Goal: Book appointment/travel/reservation

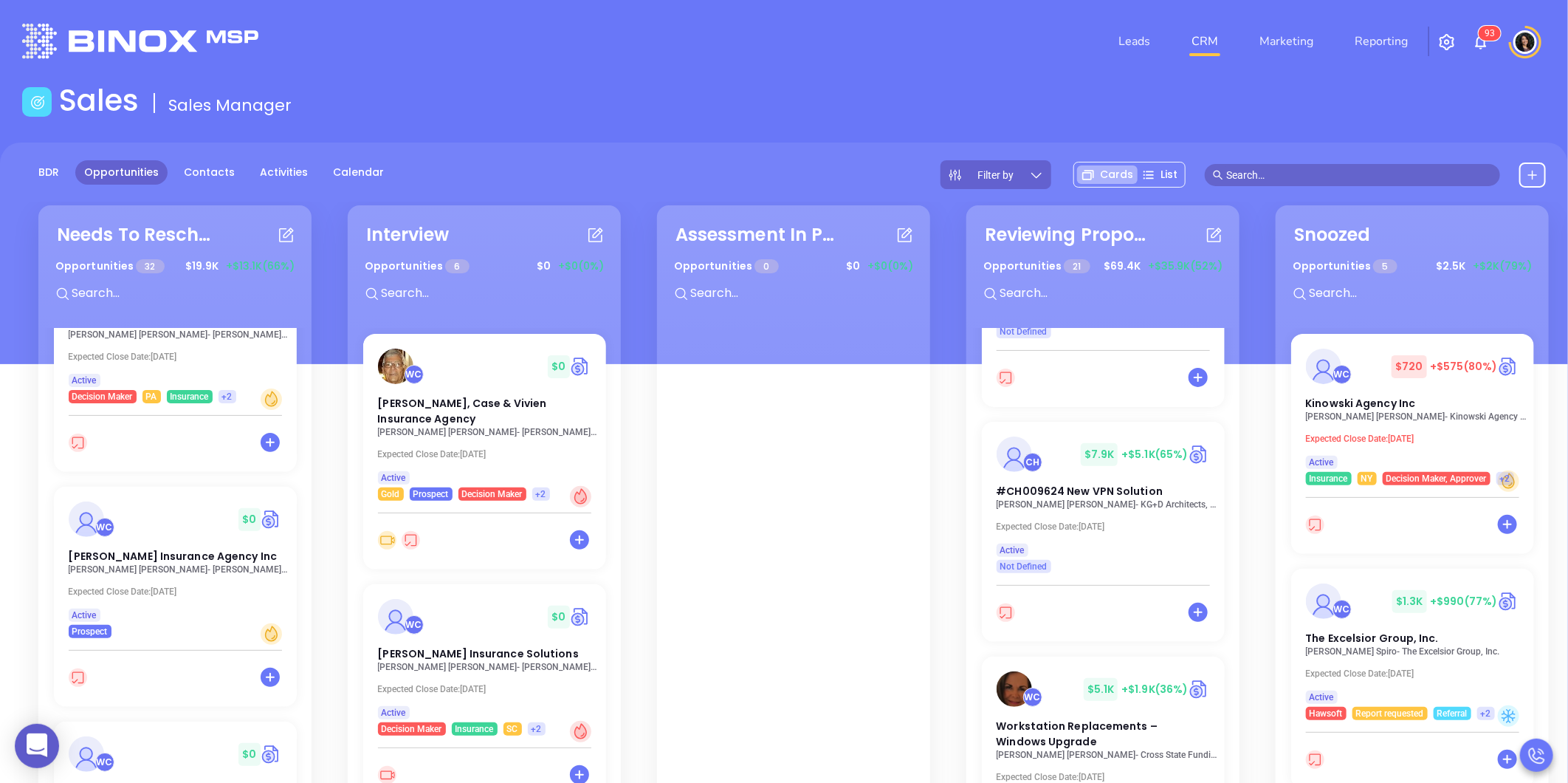
click at [1245, 167] on input "text" at bounding box center [1359, 175] width 265 height 16
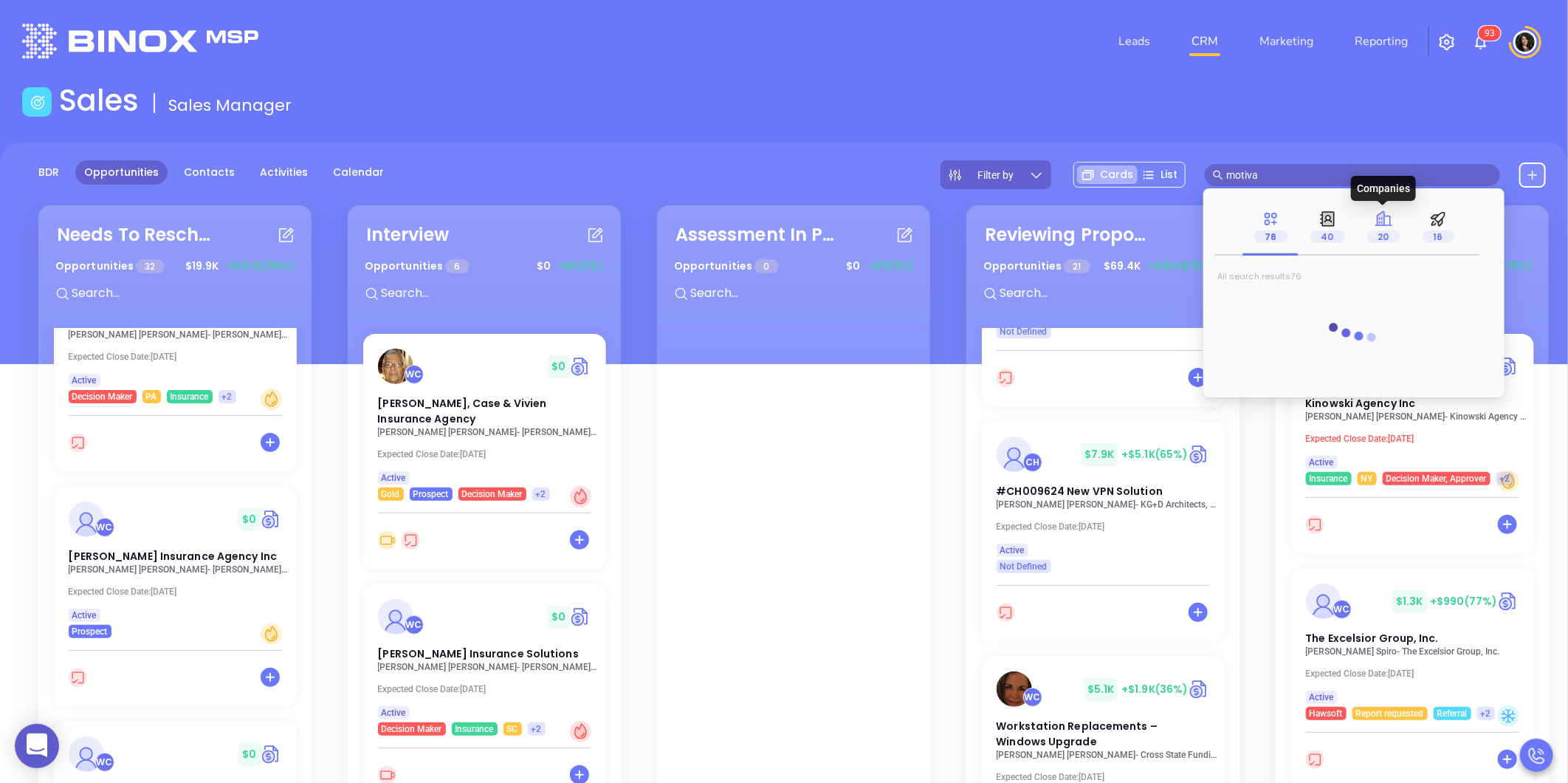
type input "motiva"
click at [1371, 232] on span "20" at bounding box center [1383, 236] width 33 height 12
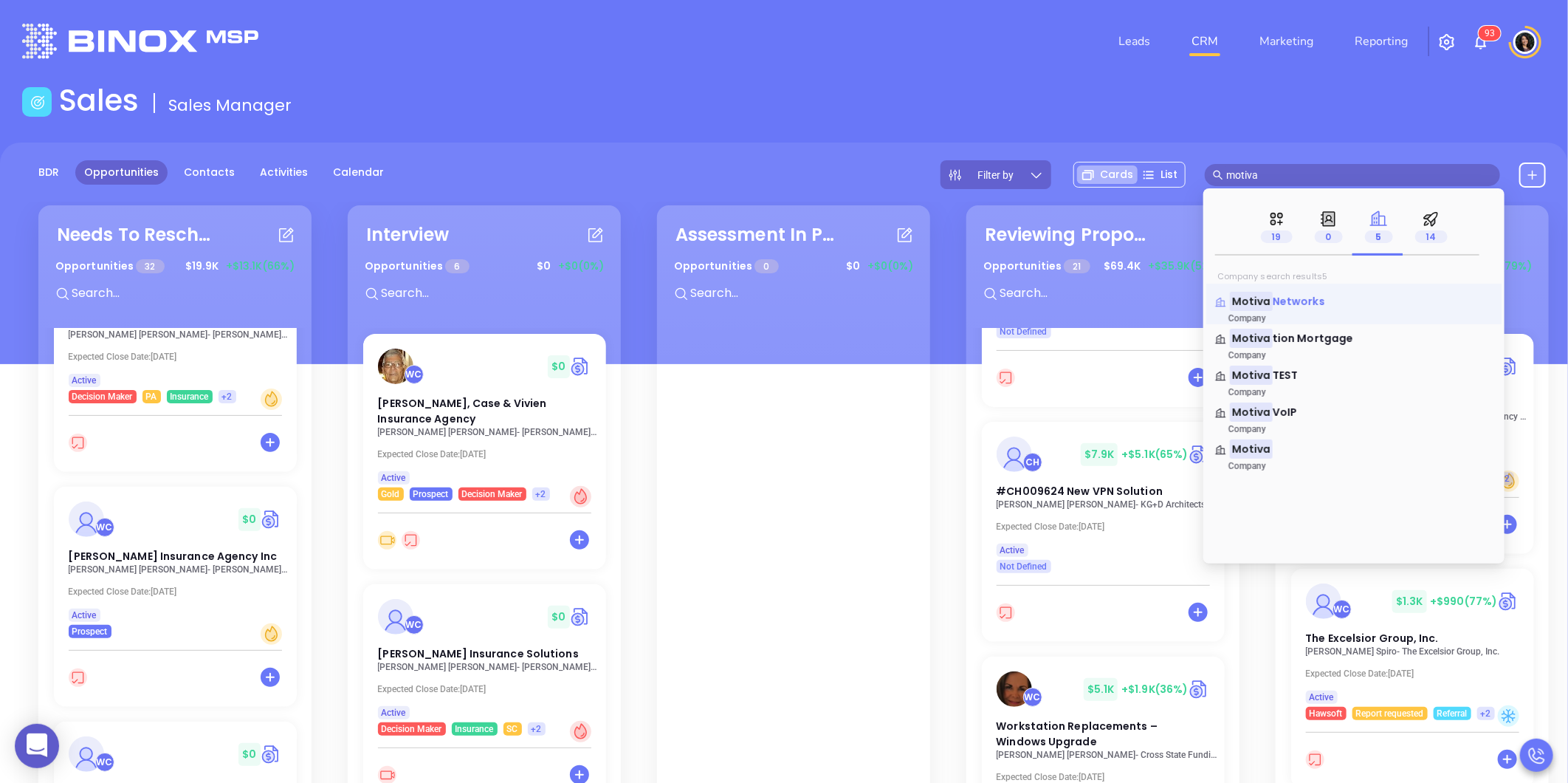
click at [1307, 297] on span "Networks" at bounding box center [1299, 302] width 53 height 15
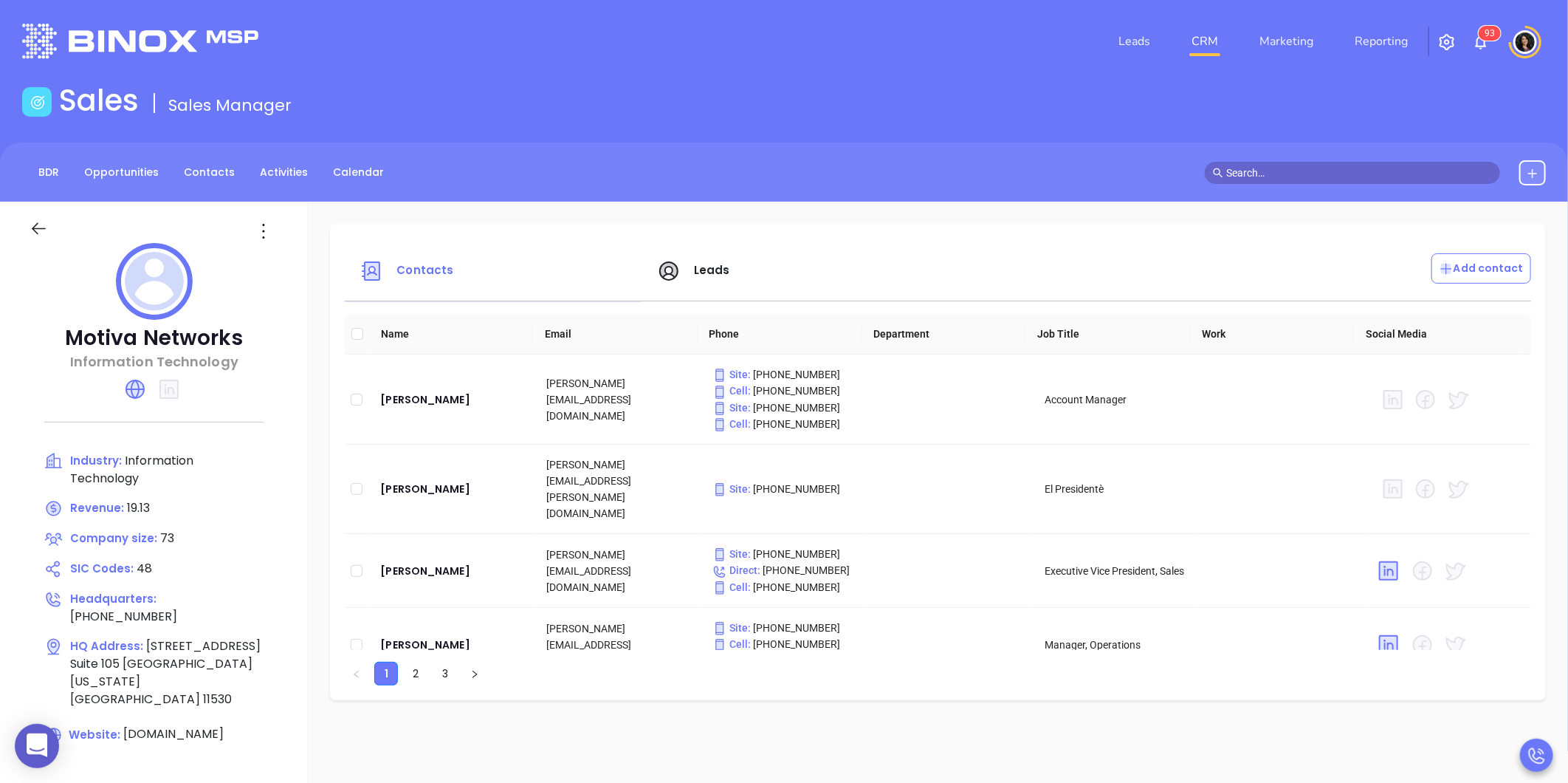
click at [1355, 172] on input "text" at bounding box center [1359, 173] width 265 height 16
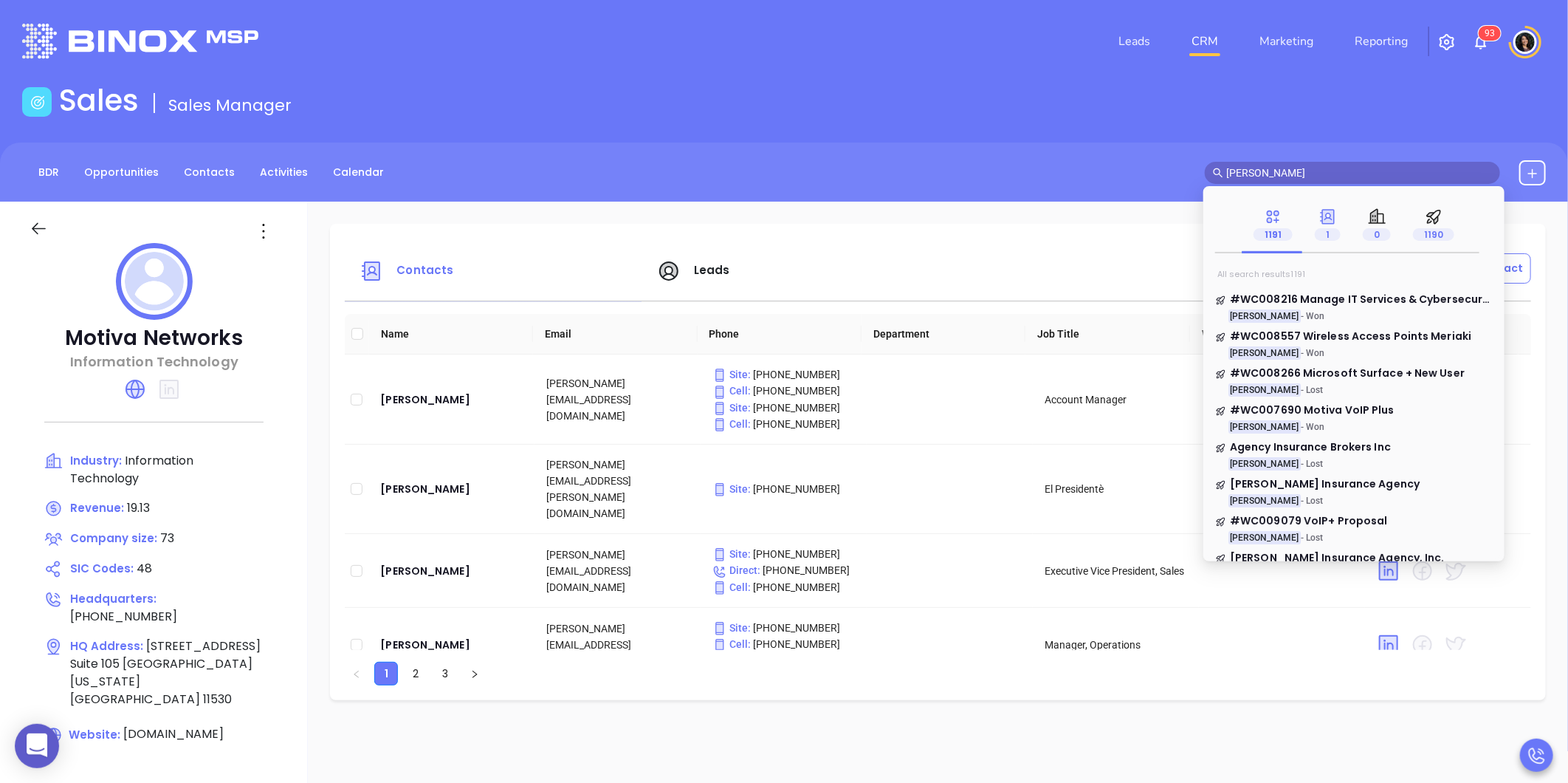
type input "walter contreras"
click at [1332, 230] on span "1" at bounding box center [1327, 234] width 26 height 12
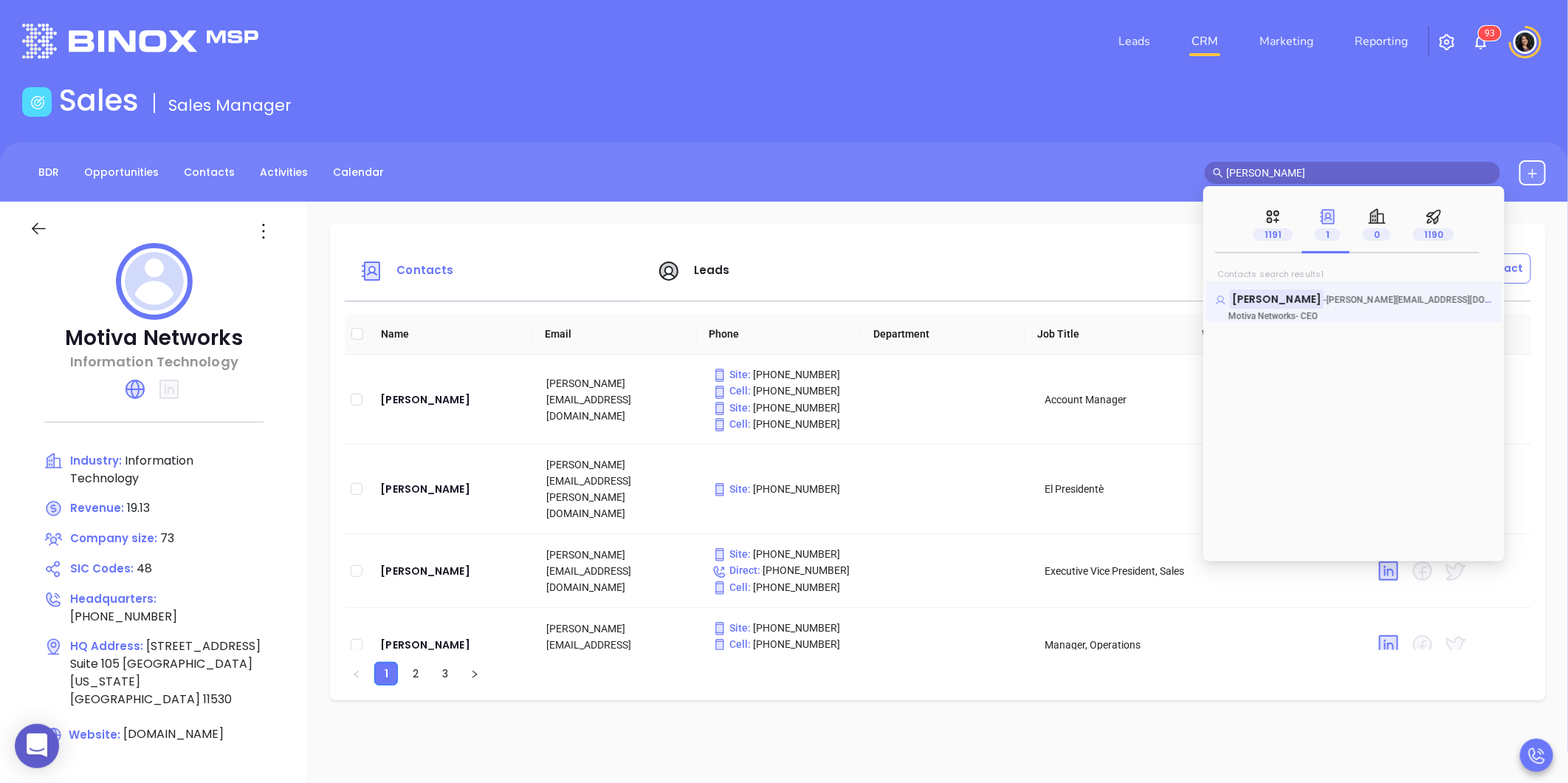
click at [1309, 297] on mark "[PERSON_NAME]" at bounding box center [1276, 298] width 94 height 18
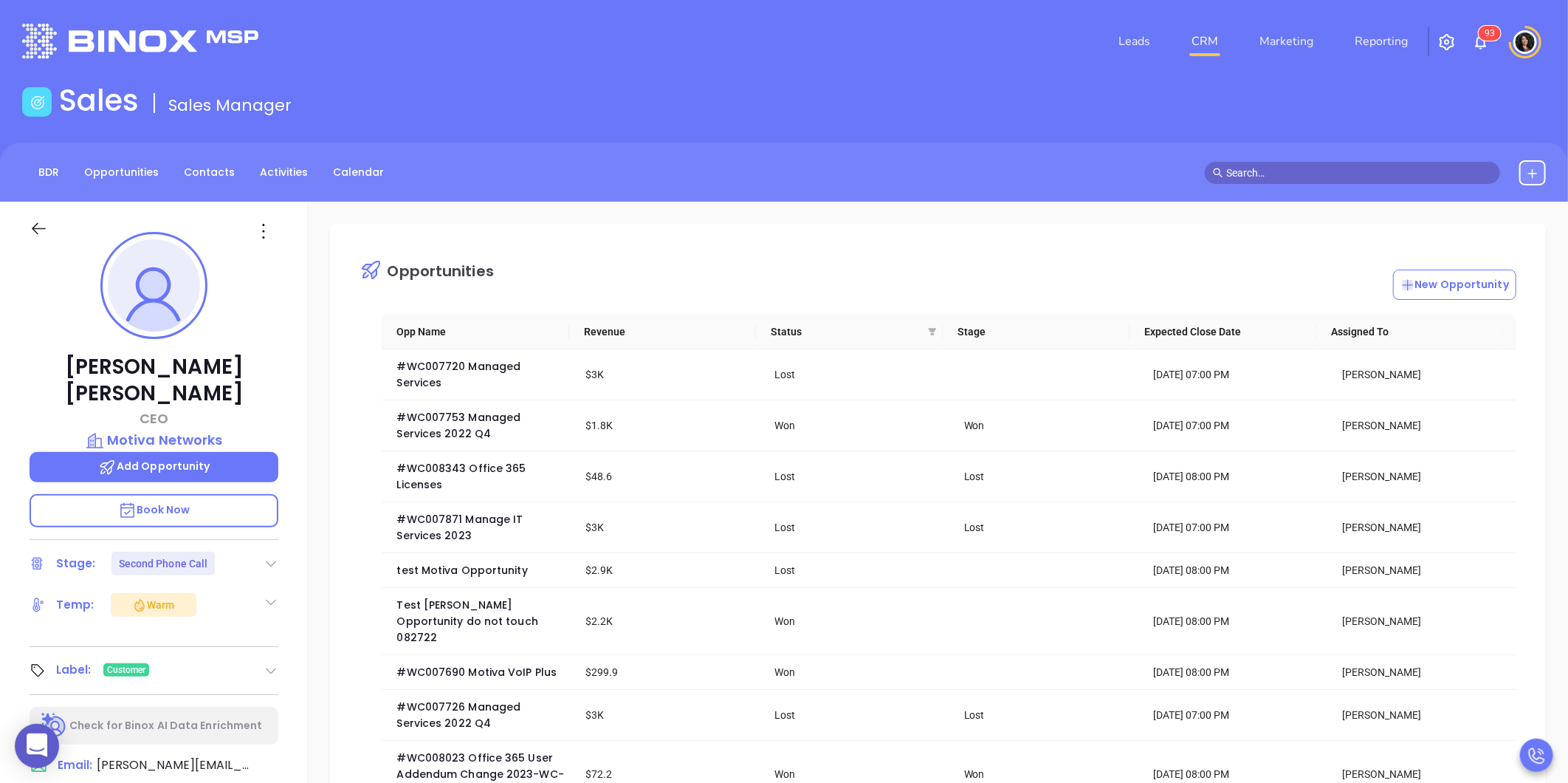
type input "Carla Humber"
click at [1201, 49] on link "CRM" at bounding box center [1205, 41] width 39 height 30
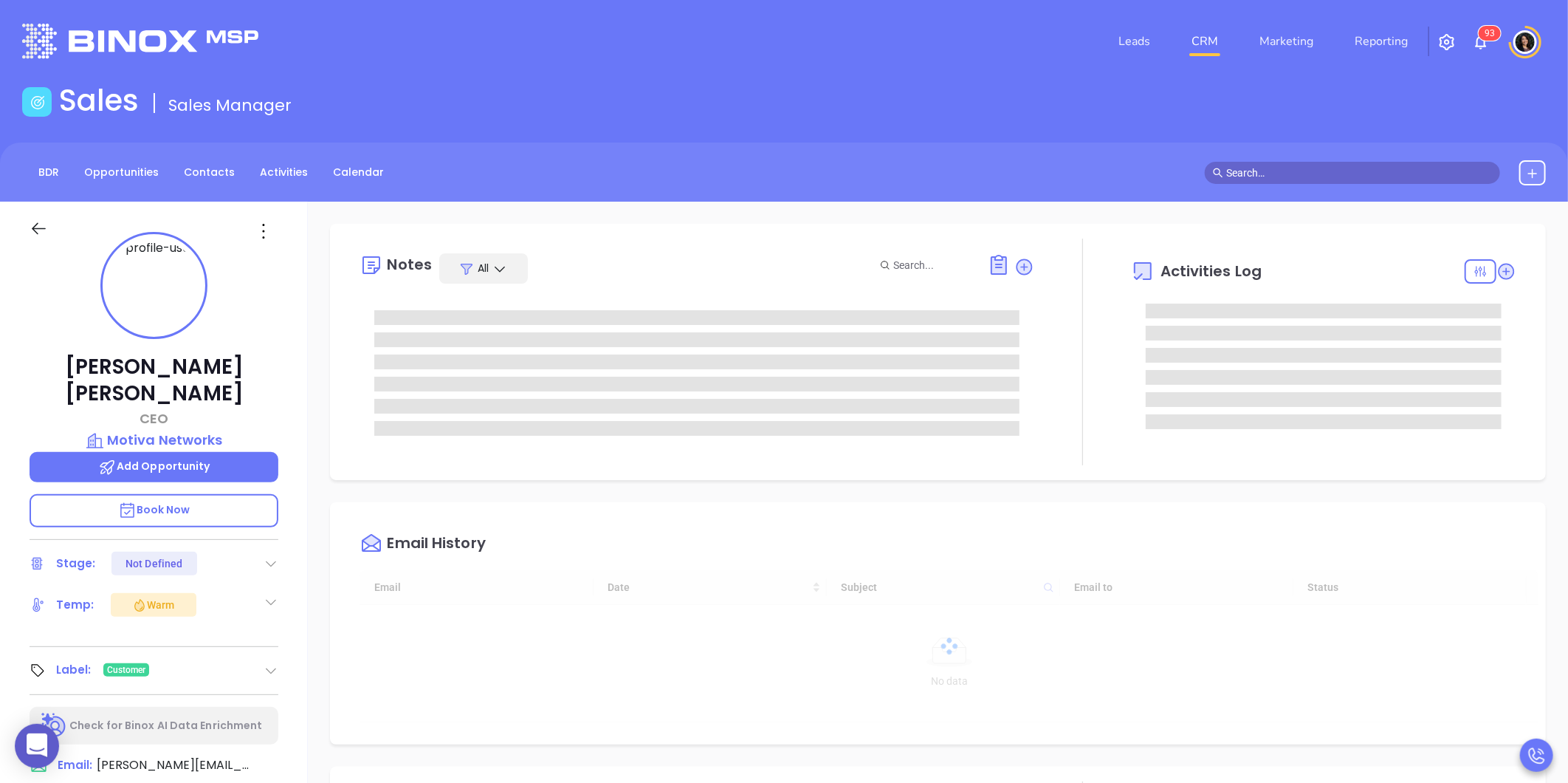
type input "09/05/2025"
type input "Carla Humber"
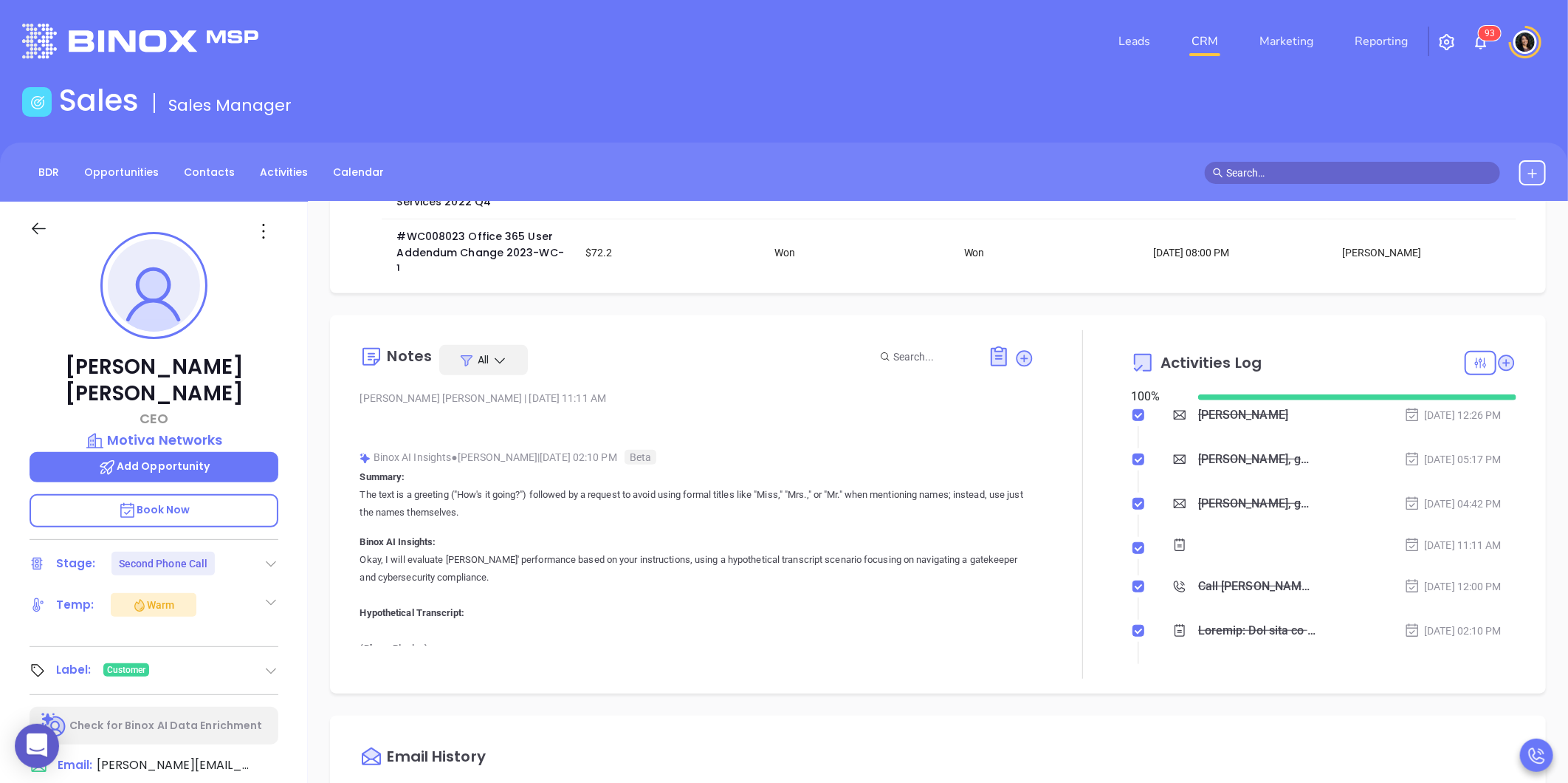
scroll to position [532, 0]
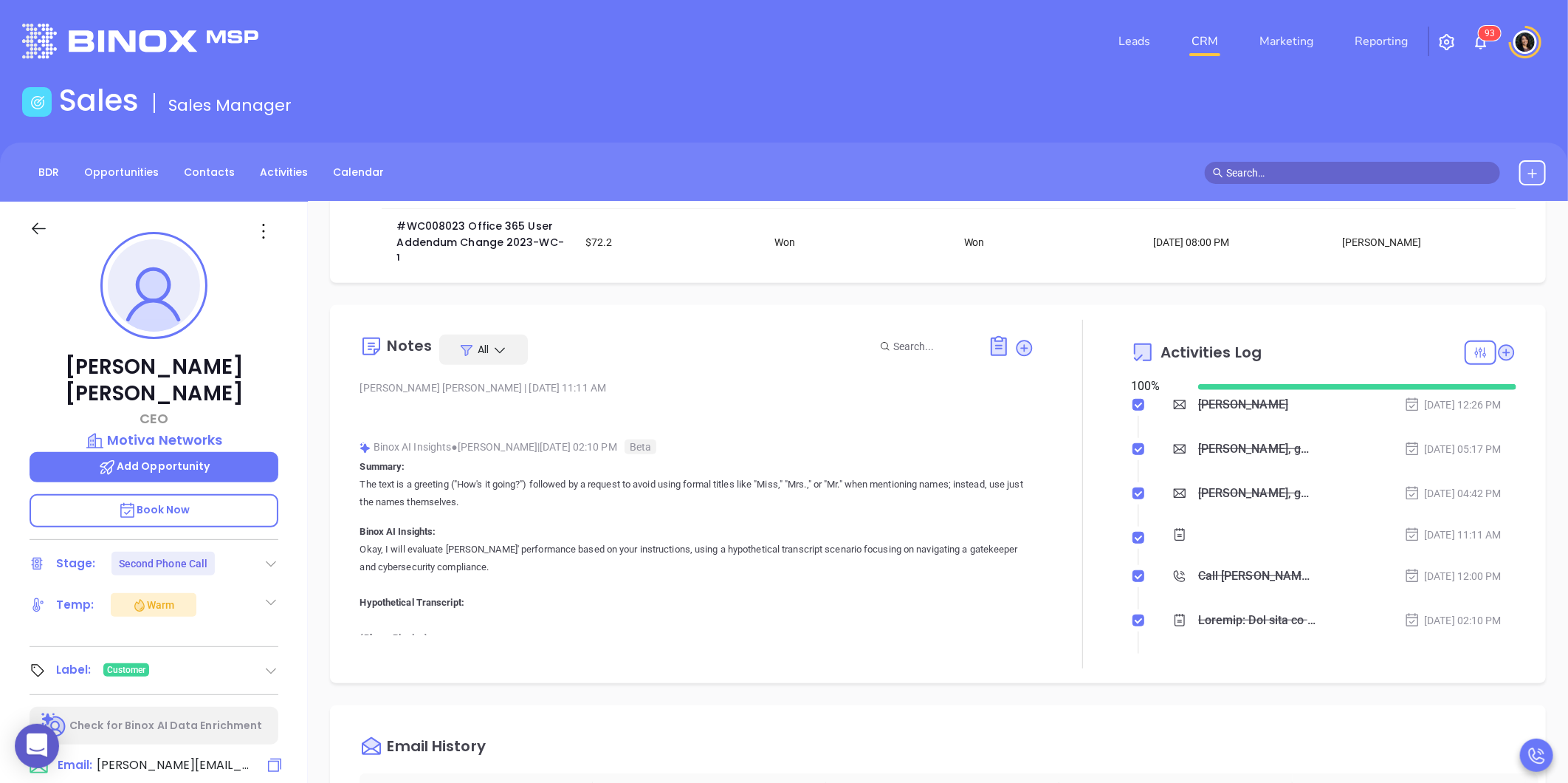
click at [161, 756] on span "walter@motiva.net" at bounding box center [174, 764] width 155 height 17
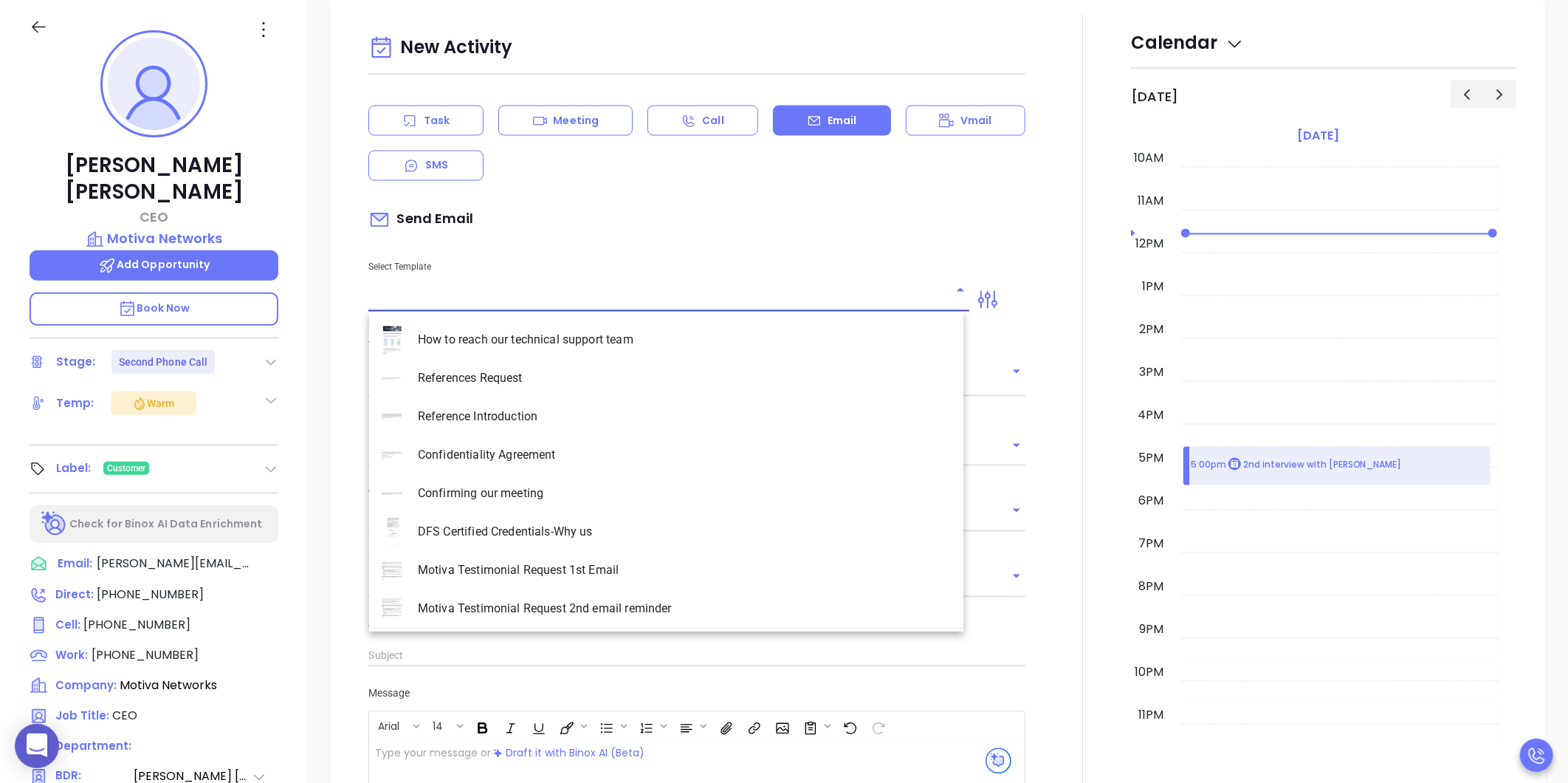
click at [491, 300] on input "text" at bounding box center [658, 300] width 578 height 21
type input "Carla Humber"
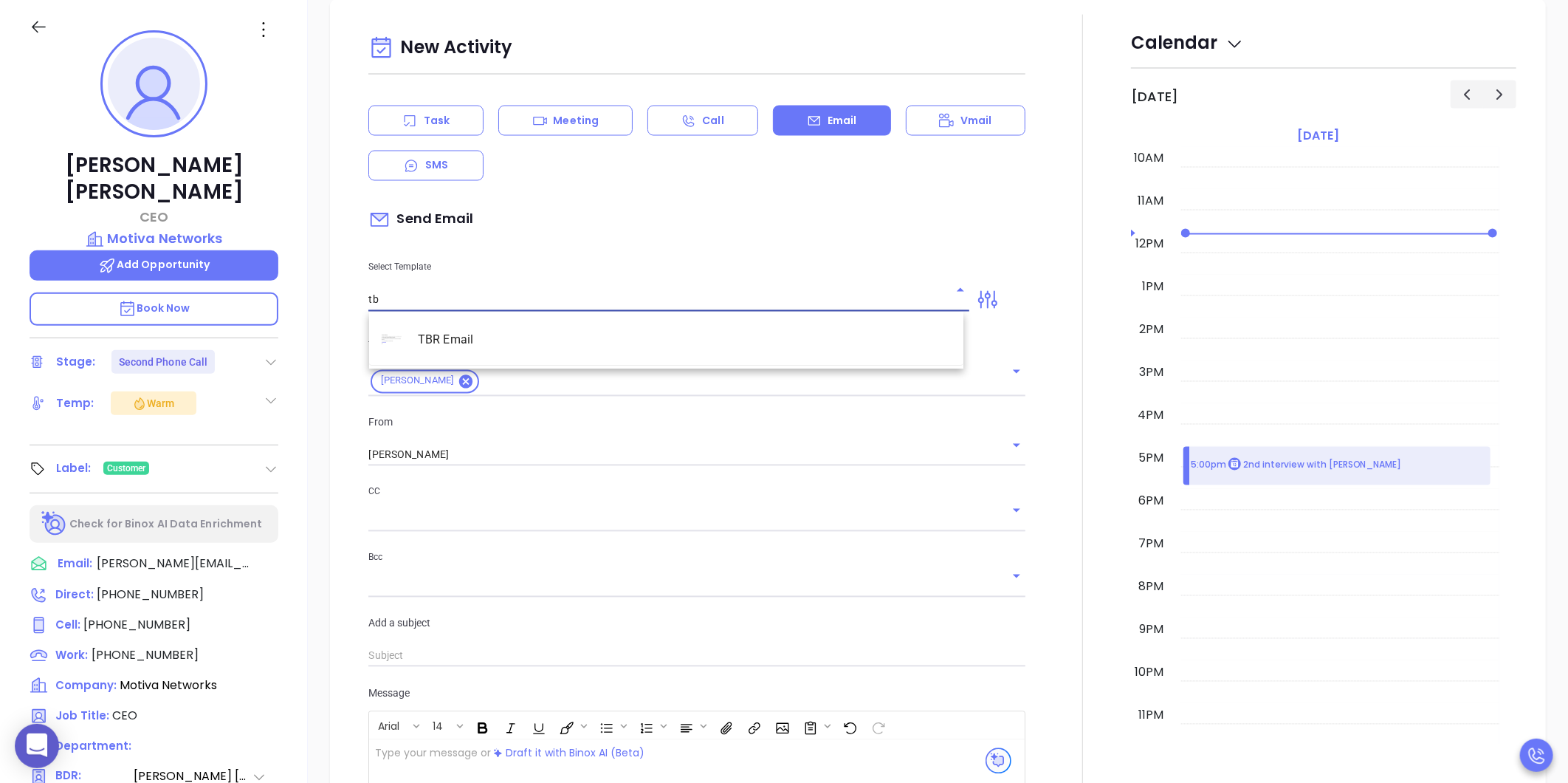
click at [494, 336] on li "TBR Email" at bounding box center [666, 340] width 594 height 39
type input "TBR Email"
type input "Walter, got 10 mins?"
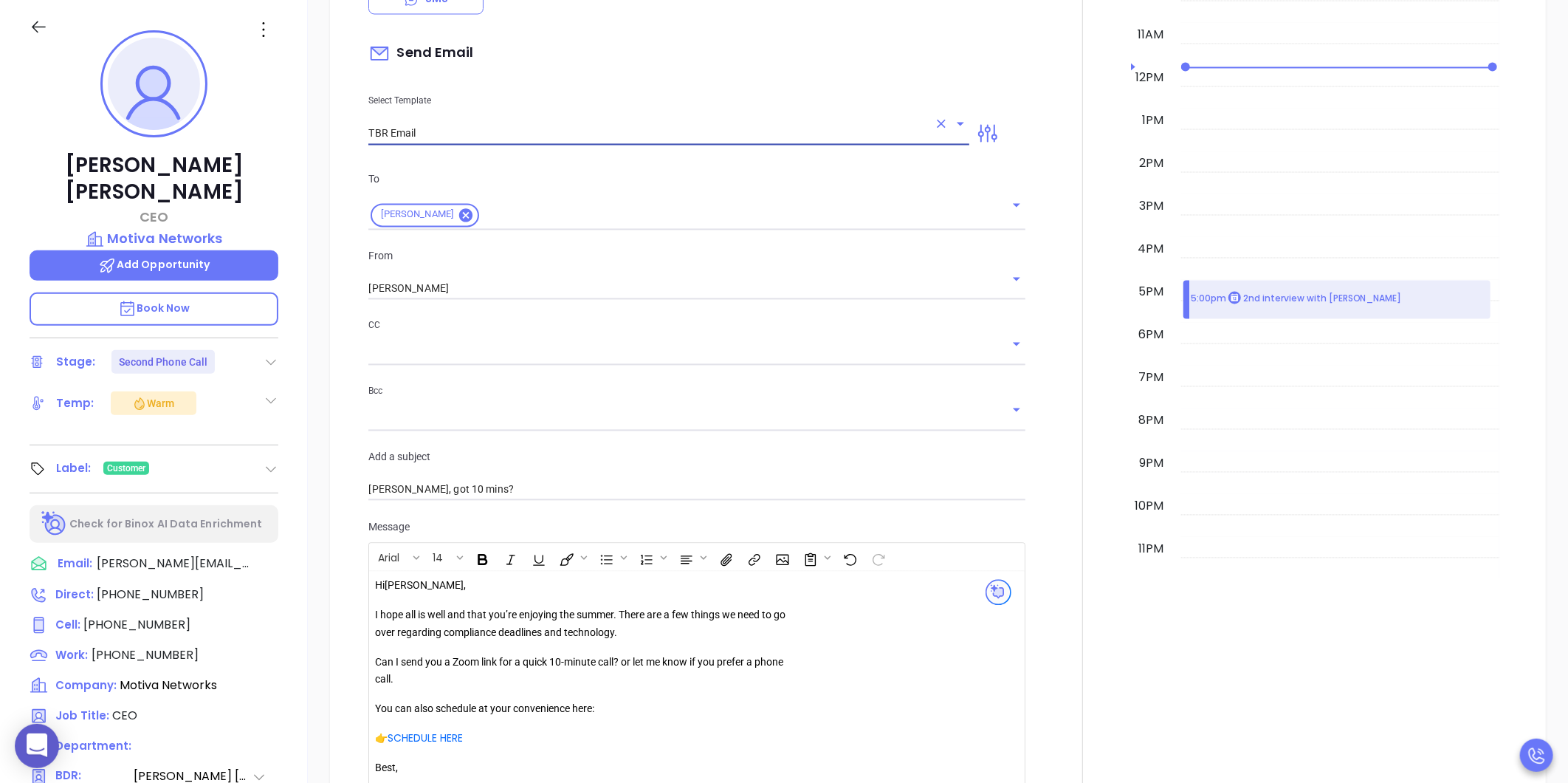
scroll to position [1871, 0]
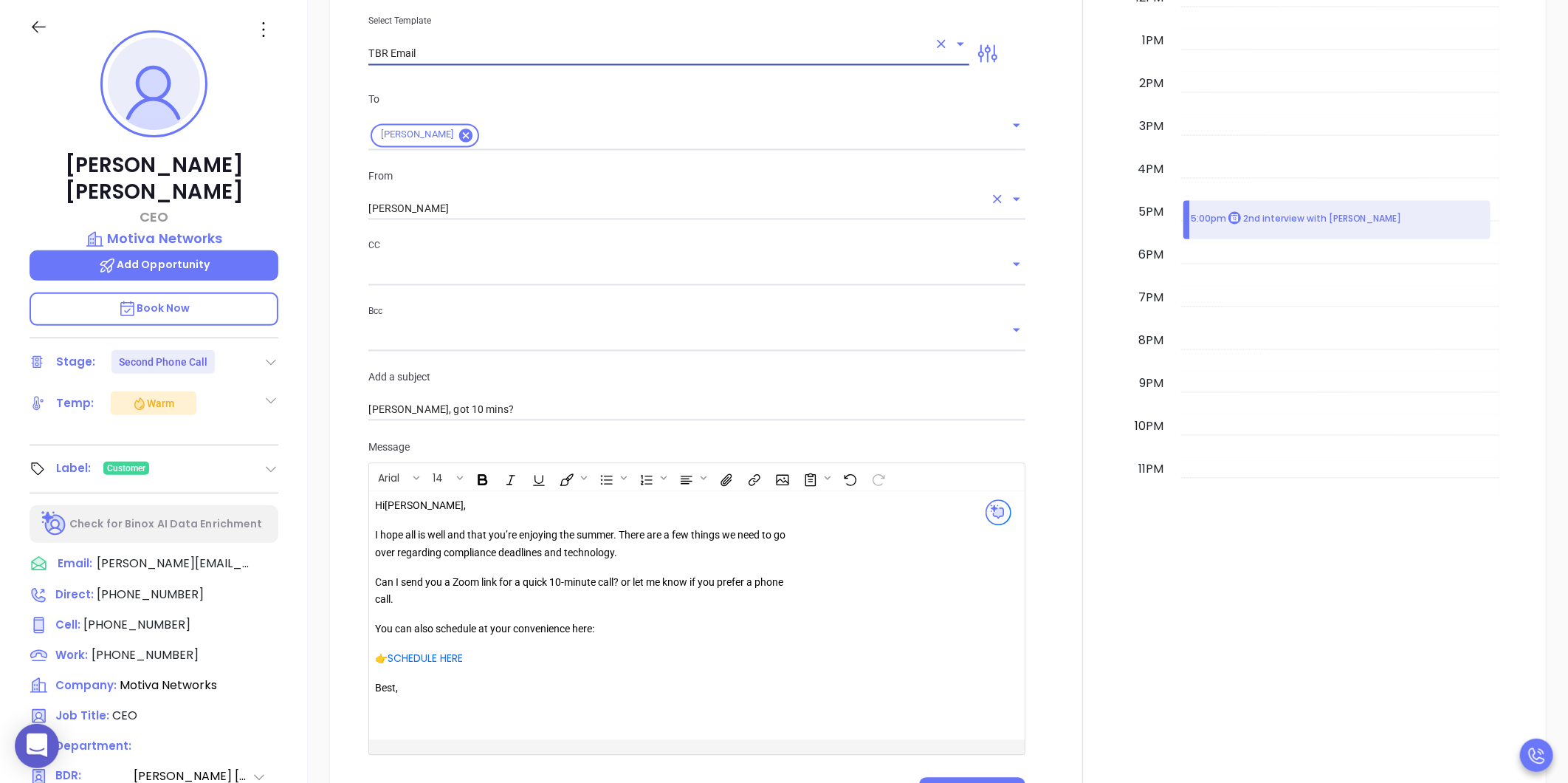
type input "TBR Email"
click at [414, 218] on input "Carla Humber" at bounding box center [676, 209] width 615 height 21
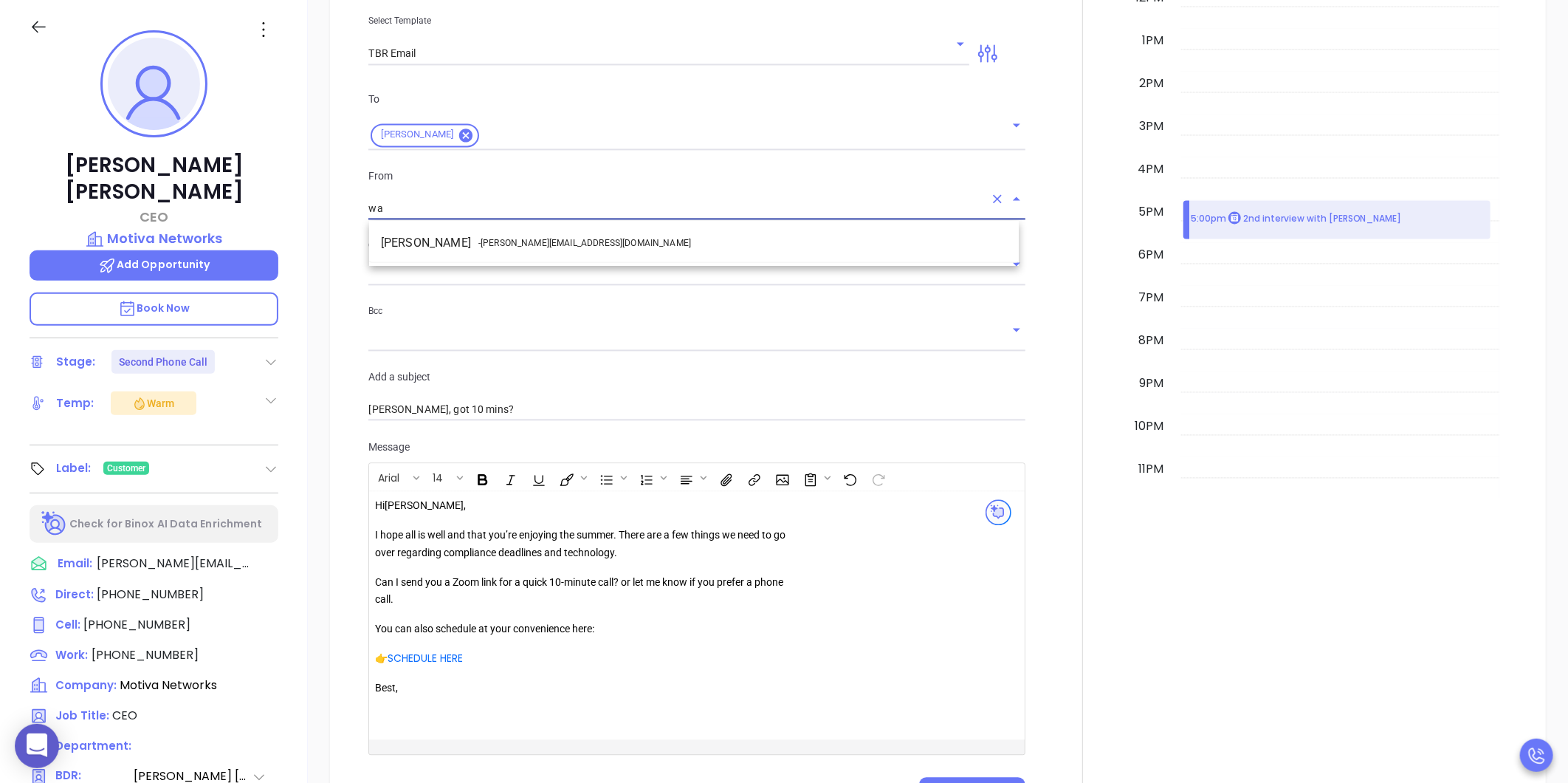
click at [460, 241] on li "Walter Contreras - walter@motiva.net" at bounding box center [694, 243] width 649 height 26
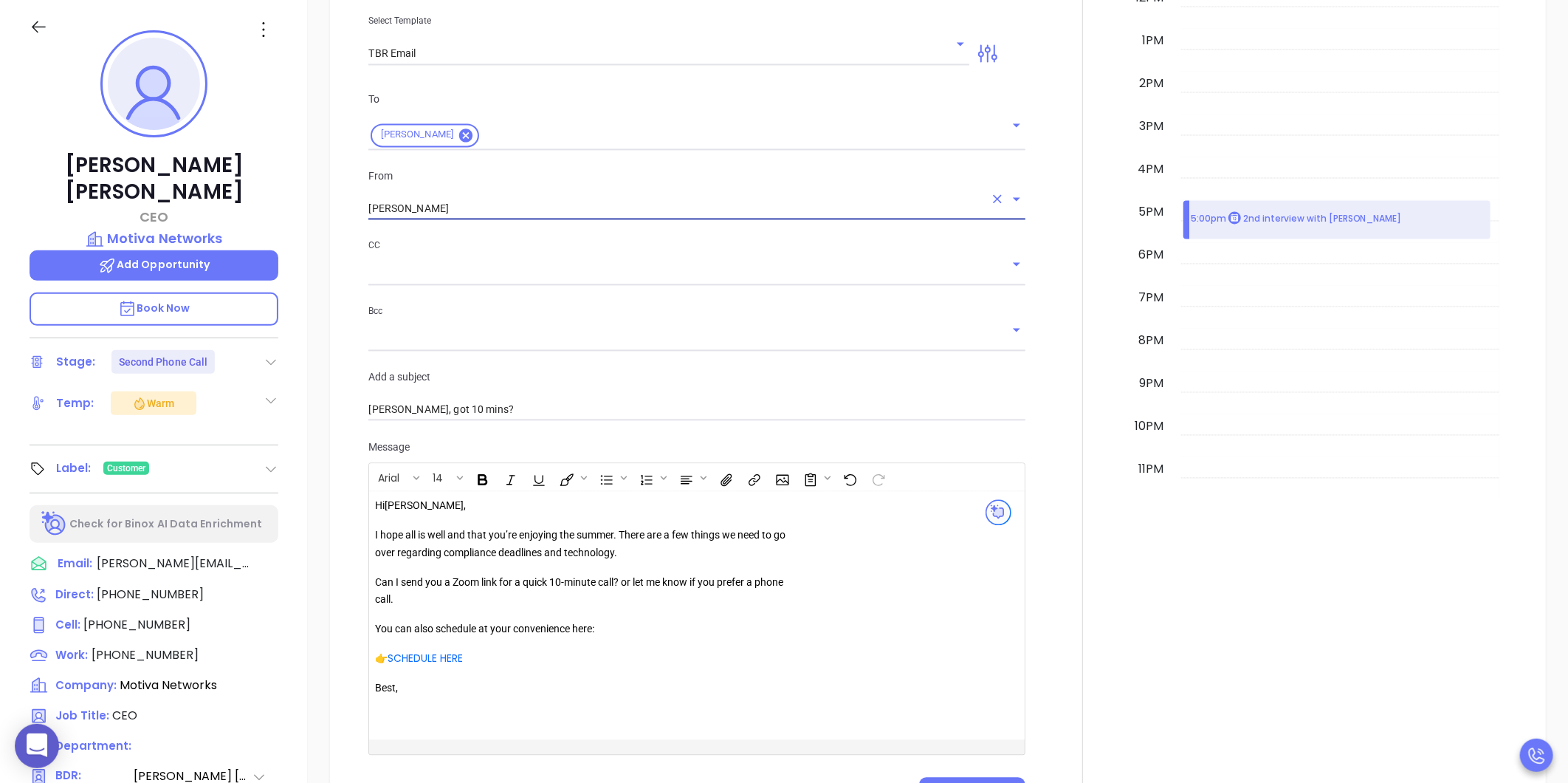
type input "[PERSON_NAME]"
click at [326, 319] on div "New Activity Task Meeting Call Email Vmail SMS Send Email Select Template TBR E…" at bounding box center [938, 295] width 1260 height 1081
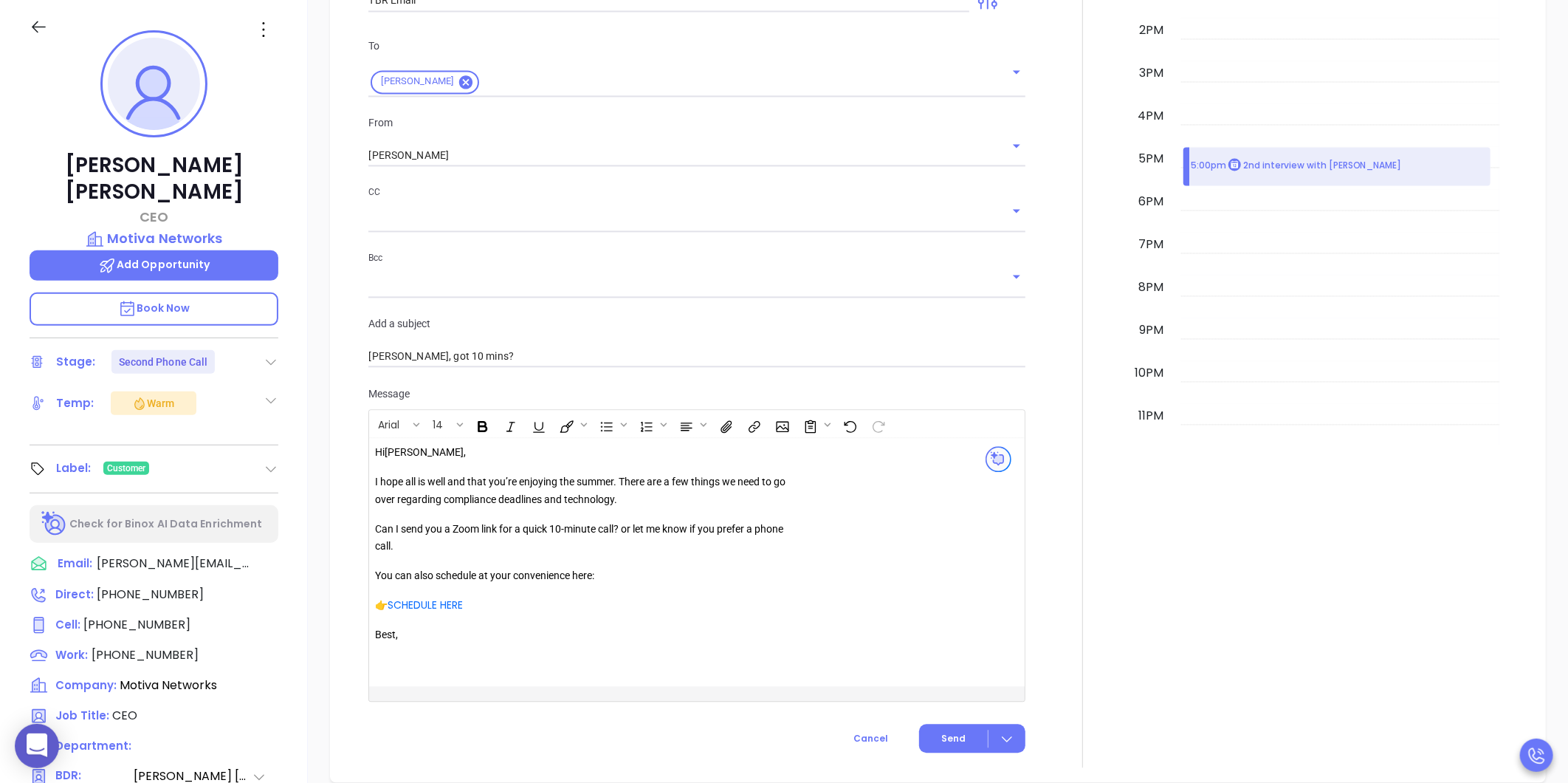
scroll to position [1953, 0]
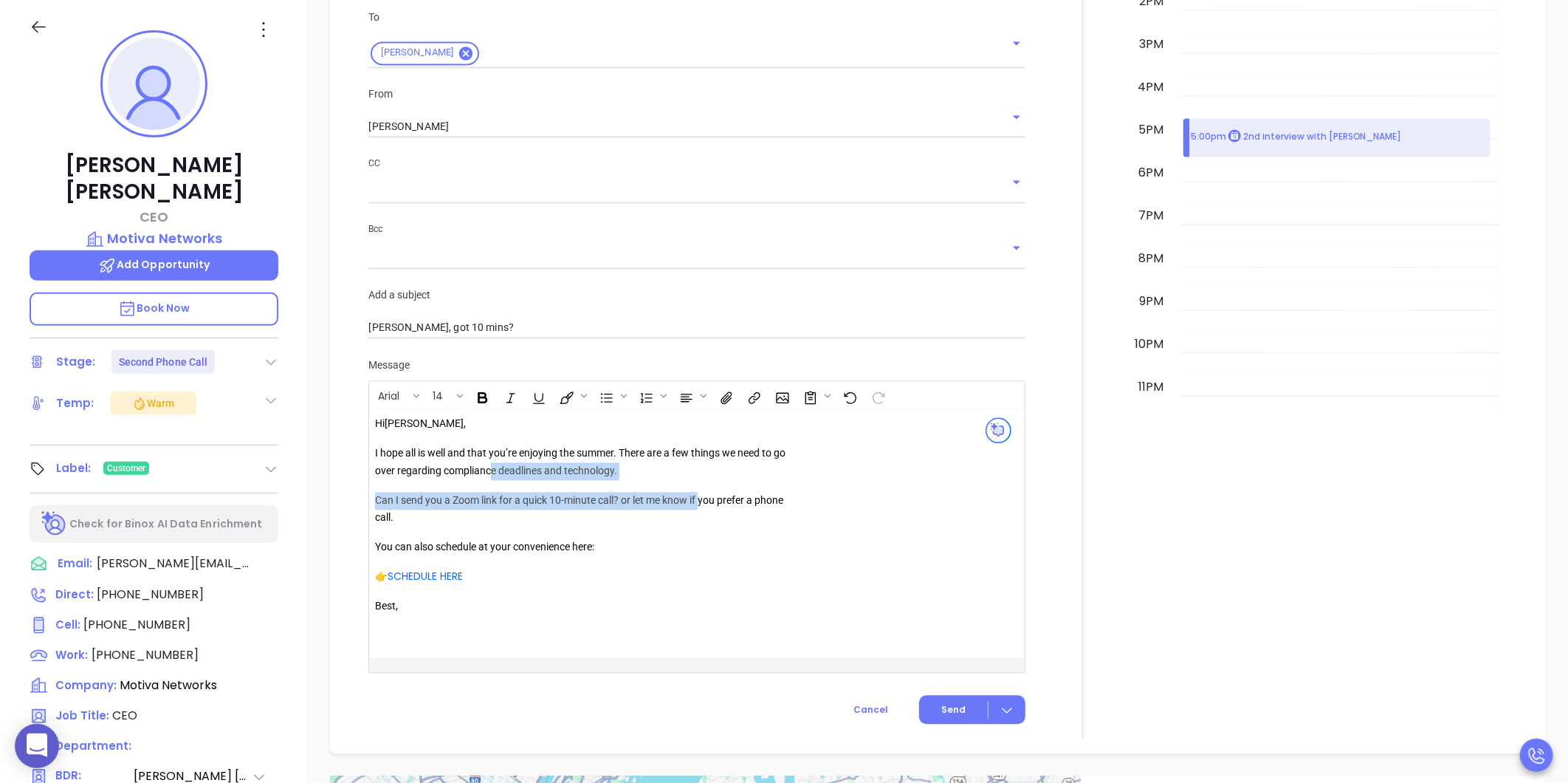
drag, startPoint x: 492, startPoint y: 474, endPoint x: 704, endPoint y: 485, distance: 212.3
click at [704, 485] on div "Hi Walter , I hope all is well and that you’re enjoying the summer. There are a…" at bounding box center [587, 523] width 424 height 217
click at [517, 525] on p "Can I send you a Zoom link for a quick 10-minute call? or let me know if you pr…" at bounding box center [587, 509] width 424 height 35
drag, startPoint x: 426, startPoint y: 469, endPoint x: 592, endPoint y: 526, distance: 175.5
click at [592, 526] on div "Hi Walter , I hope all is well and that you’re enjoying the summer. There are a…" at bounding box center [587, 523] width 424 height 217
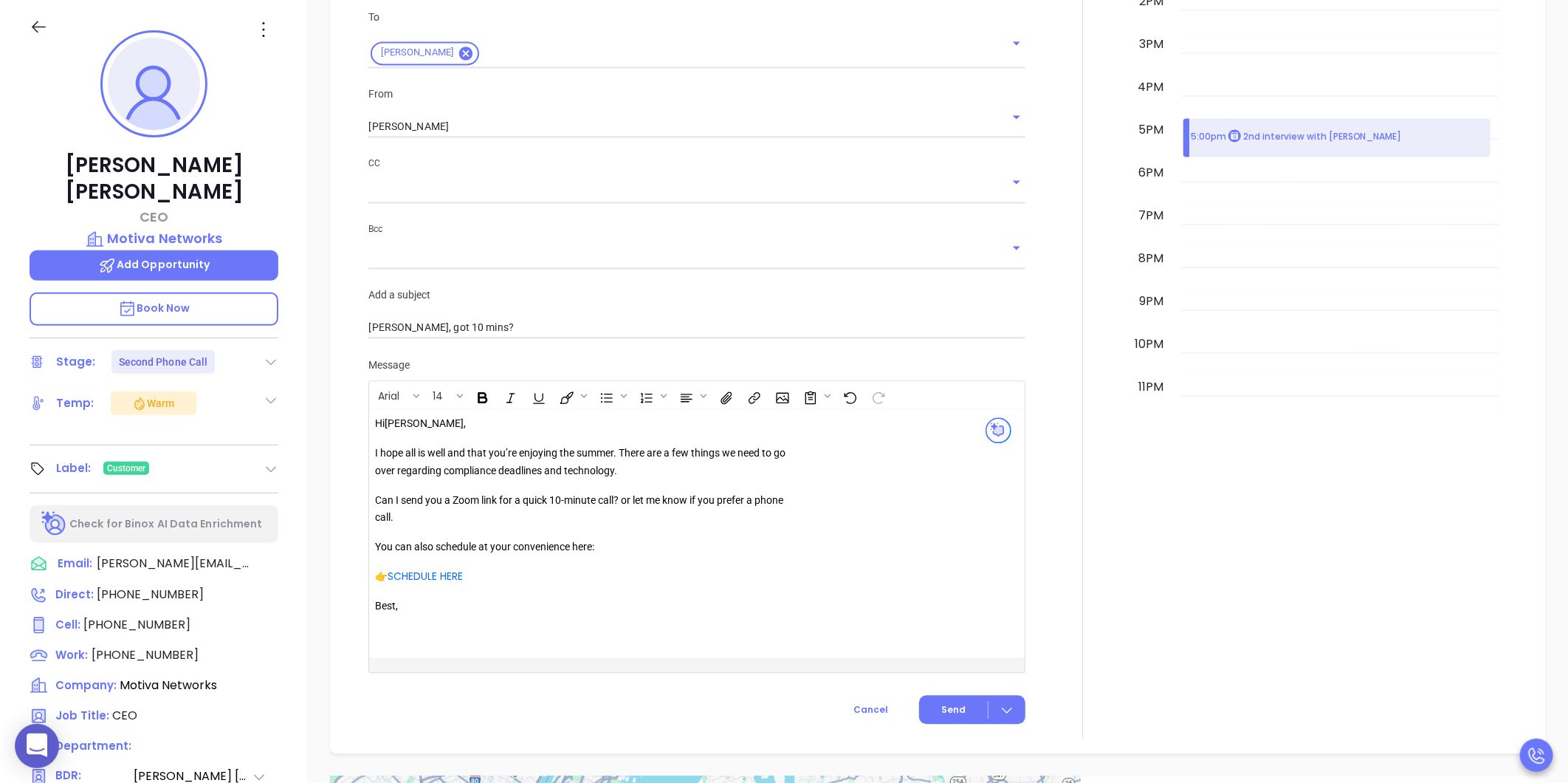
click at [587, 527] on p "Can I send you a Zoom link for a quick 10-minute call? or let me know if you pr…" at bounding box center [587, 509] width 424 height 35
click at [440, 582] on link "SCHEDULE HERE" at bounding box center [424, 577] width 75 height 15
click at [412, 612] on button "Open link" at bounding box center [413, 604] width 25 height 25
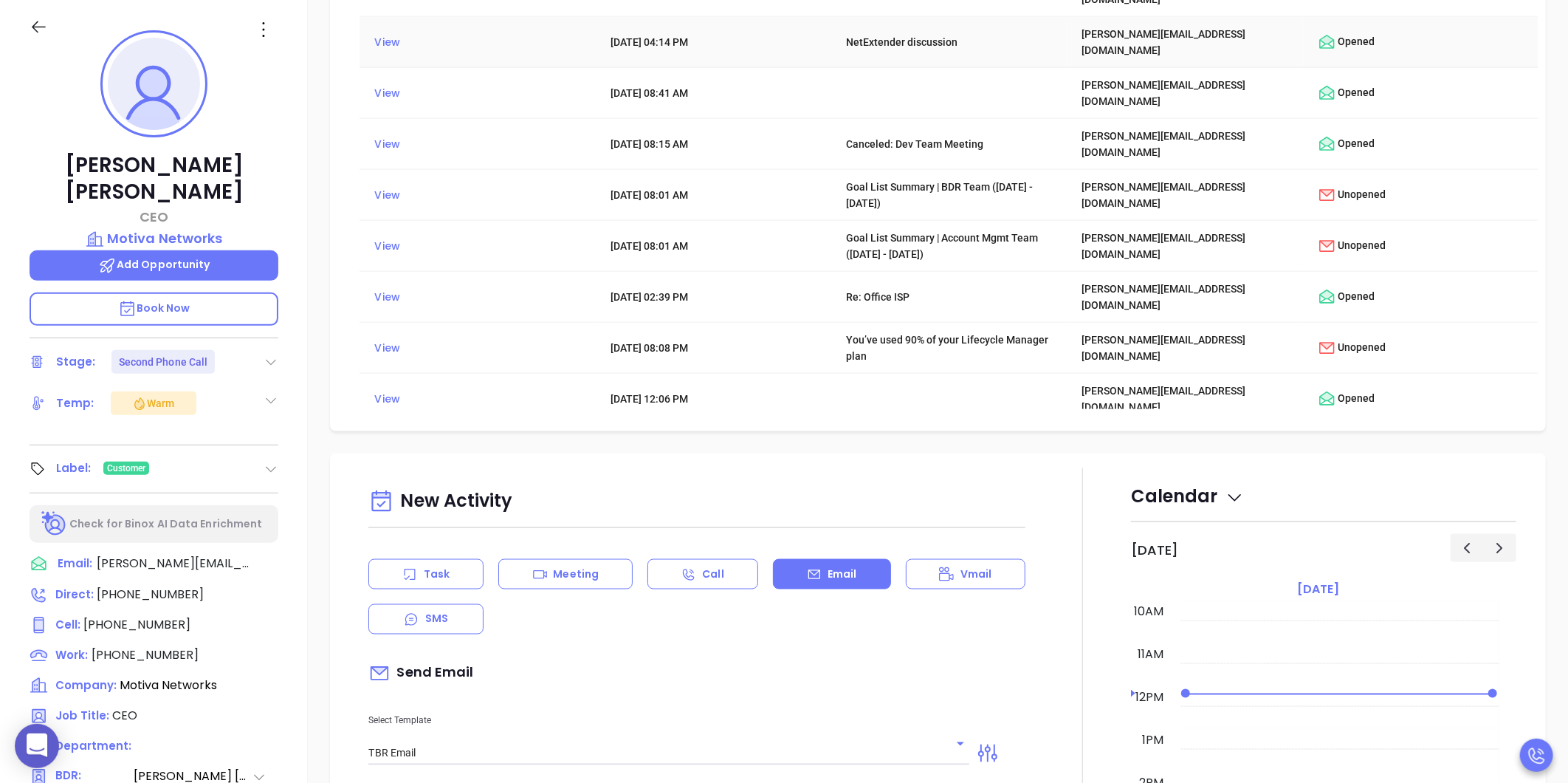
scroll to position [968, 0]
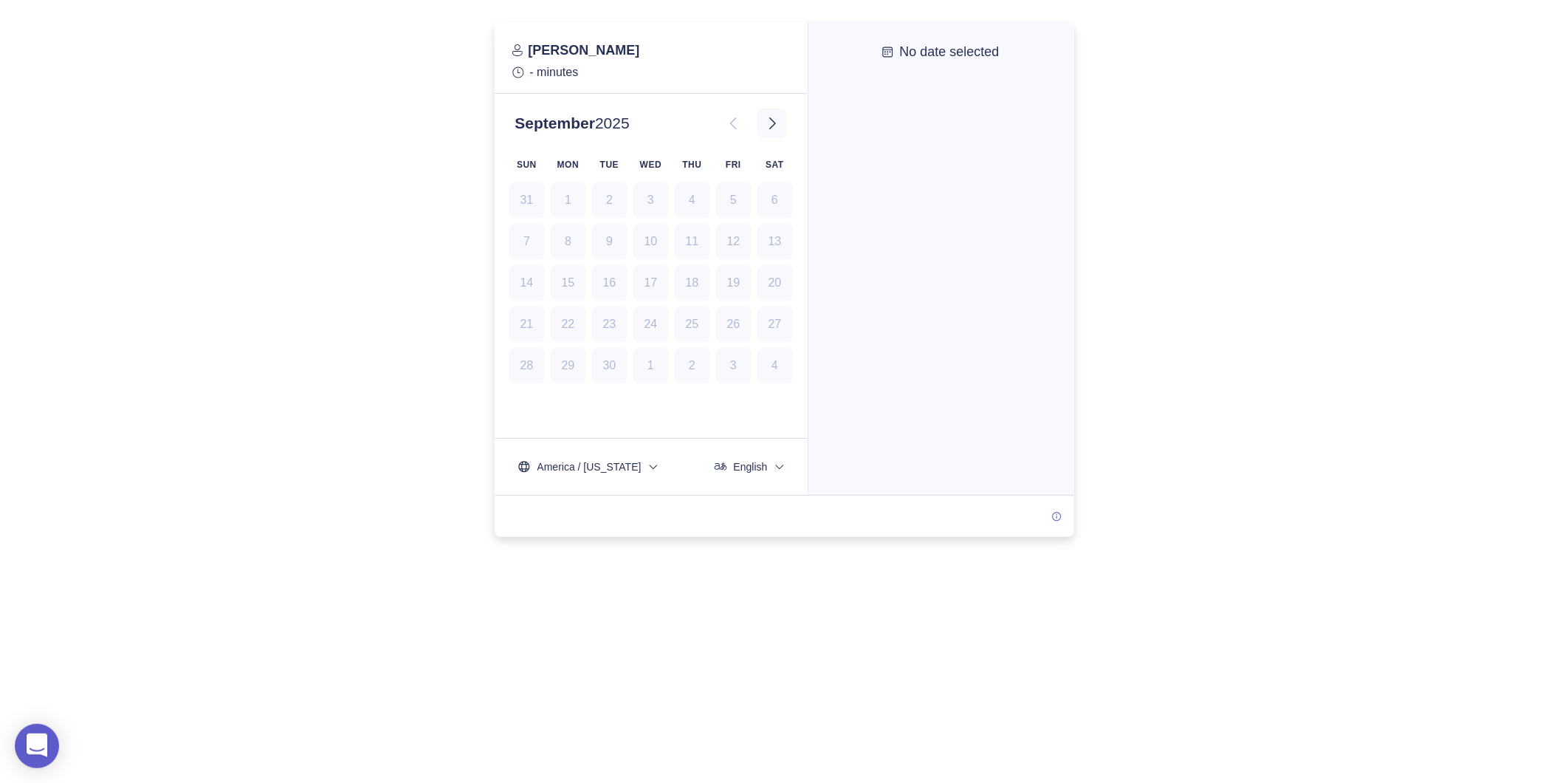
click at [769, 127] on icon at bounding box center [771, 123] width 17 height 17
click at [732, 129] on icon at bounding box center [733, 123] width 17 height 17
click at [566, 251] on button "8" at bounding box center [568, 241] width 35 height 35
click at [600, 245] on button "9" at bounding box center [609, 241] width 35 height 35
click at [732, 240] on button "12" at bounding box center [733, 241] width 35 height 35
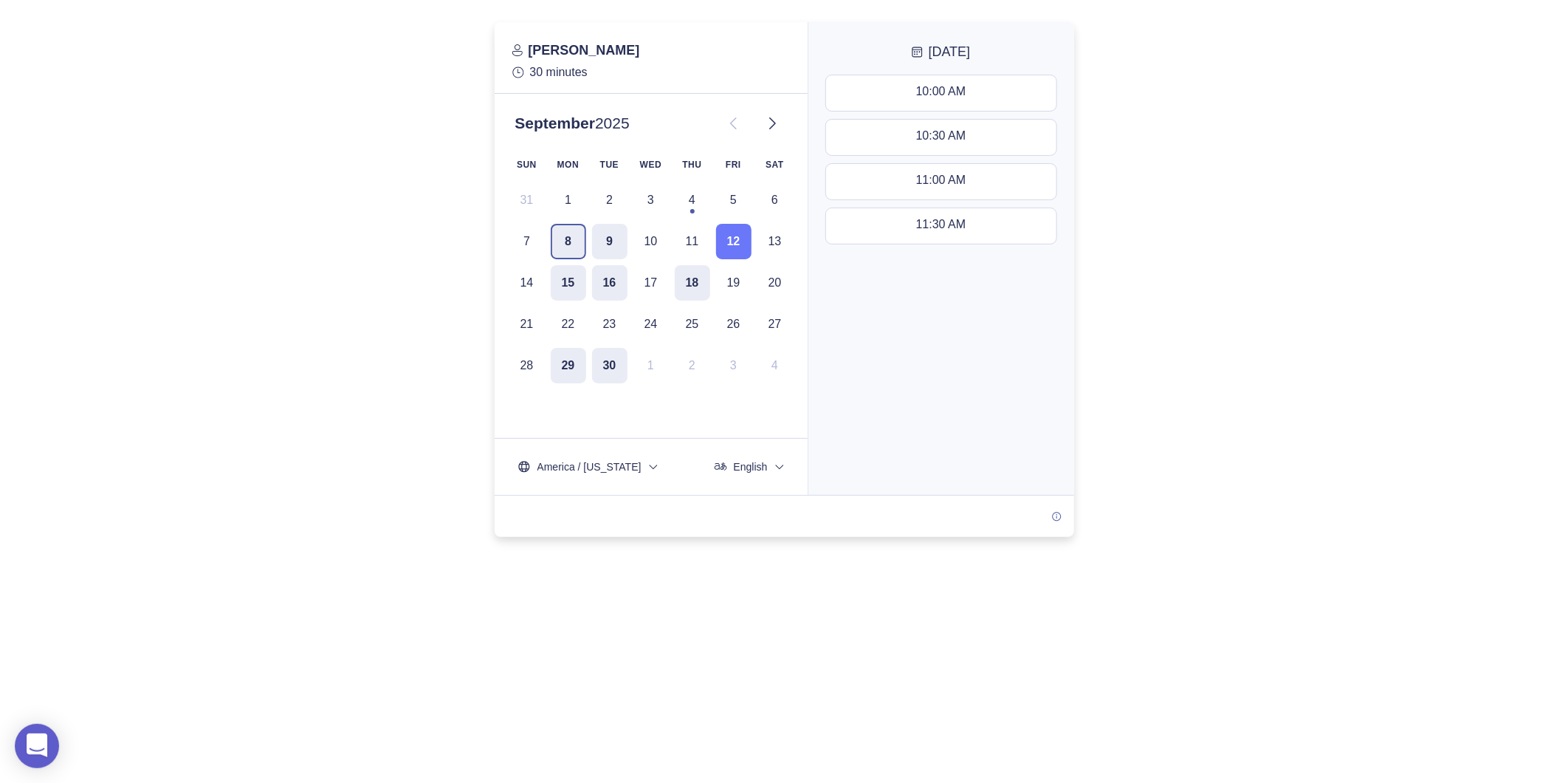
click at [578, 244] on button "8" at bounding box center [568, 241] width 35 height 35
click at [598, 238] on button "9" at bounding box center [609, 241] width 35 height 35
click at [578, 245] on button "8" at bounding box center [568, 241] width 35 height 35
click at [931, 88] on div "10:00 AM - 10:30 AM" at bounding box center [940, 93] width 110 height 16
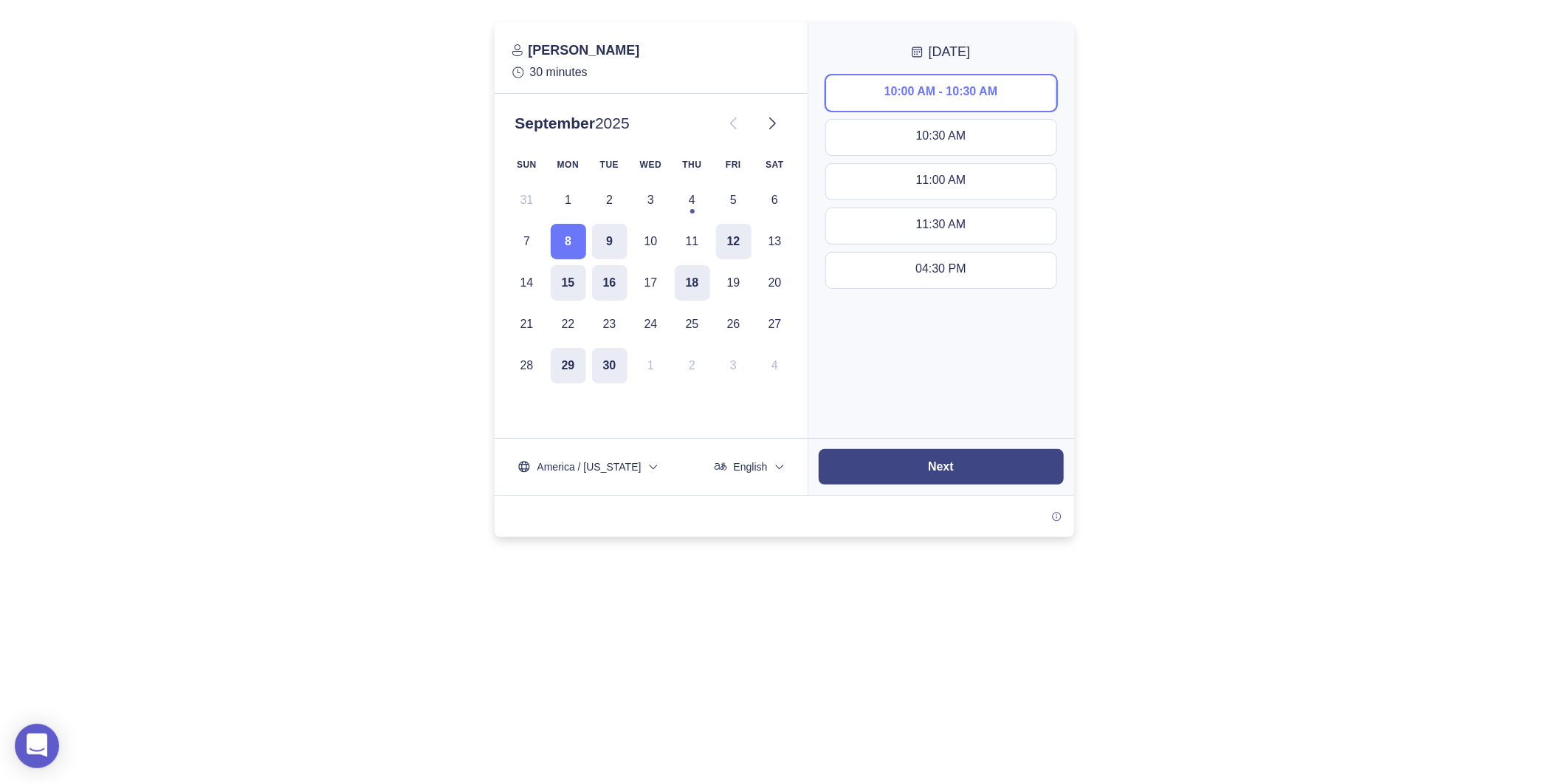
click at [927, 457] on button "Next" at bounding box center [940, 467] width 245 height 35
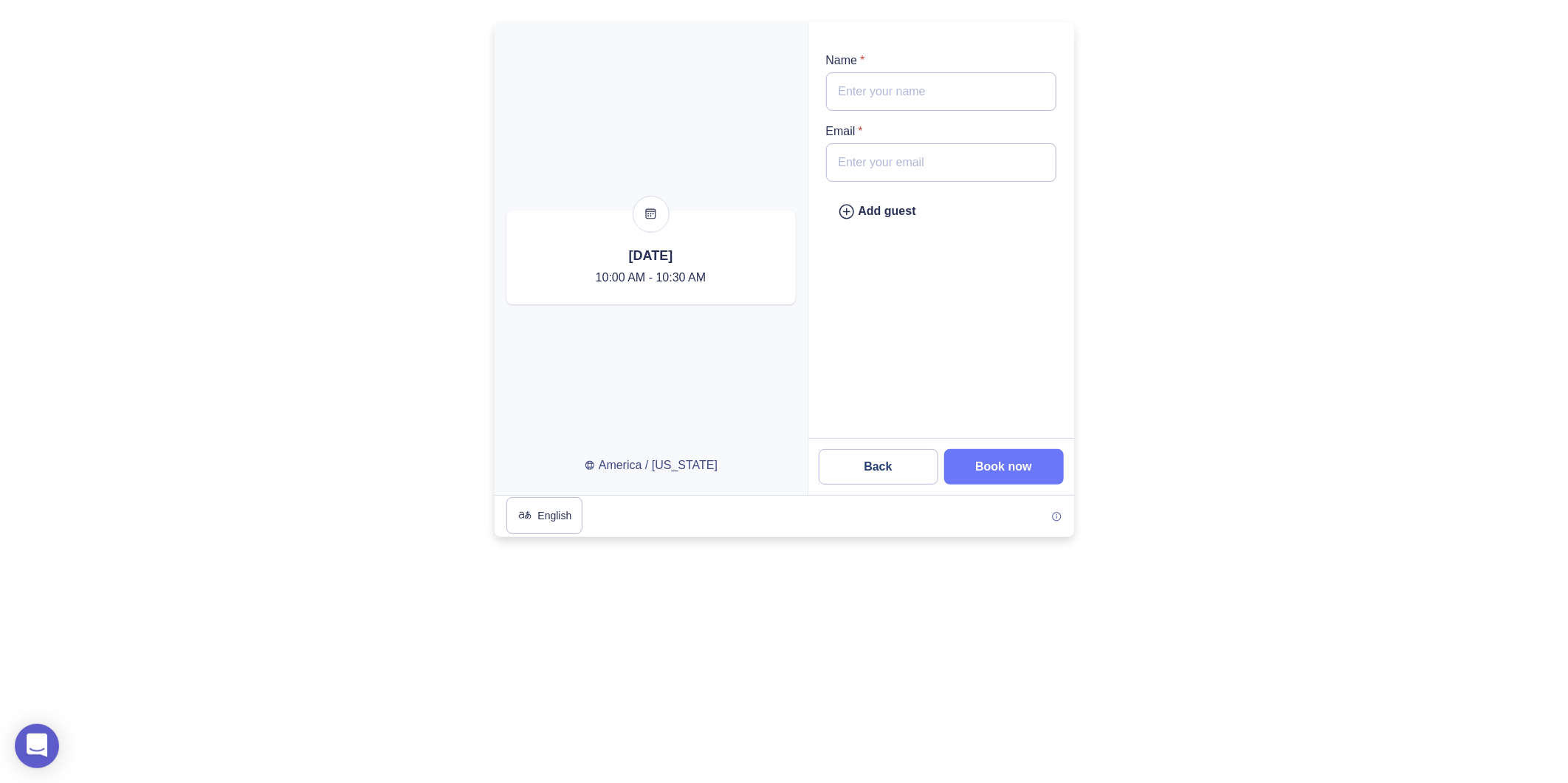
click at [861, 90] on input "Name *" at bounding box center [940, 91] width 230 height 39
drag, startPoint x: 841, startPoint y: 159, endPoint x: 845, endPoint y: 145, distance: 14.6
click at [841, 159] on input "Email *" at bounding box center [940, 162] width 230 height 39
click at [853, 77] on input "Name *" at bounding box center [940, 91] width 230 height 39
click at [1236, 293] on div at bounding box center [784, 279] width 1568 height 514
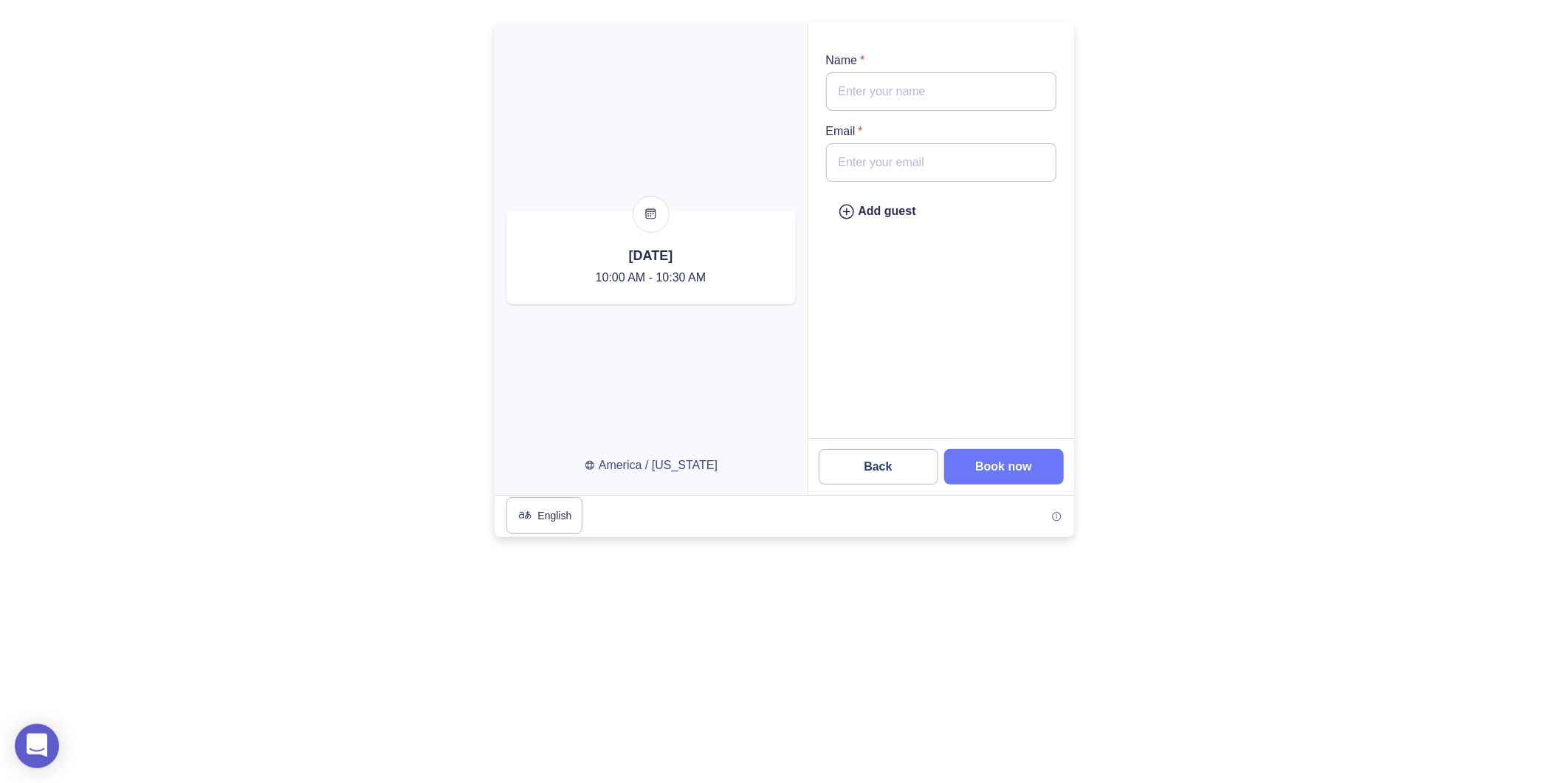
click at [901, 98] on input "Name *" at bounding box center [940, 91] width 230 height 39
click at [832, 131] on span "Email" at bounding box center [840, 130] width 30 height 12
click at [832, 143] on input "Email *" at bounding box center [940, 162] width 230 height 39
click at [861, 92] on input "Name *" at bounding box center [940, 91] width 230 height 39
click at [1183, 102] on div at bounding box center [784, 279] width 1568 height 514
